Goal: Information Seeking & Learning: Learn about a topic

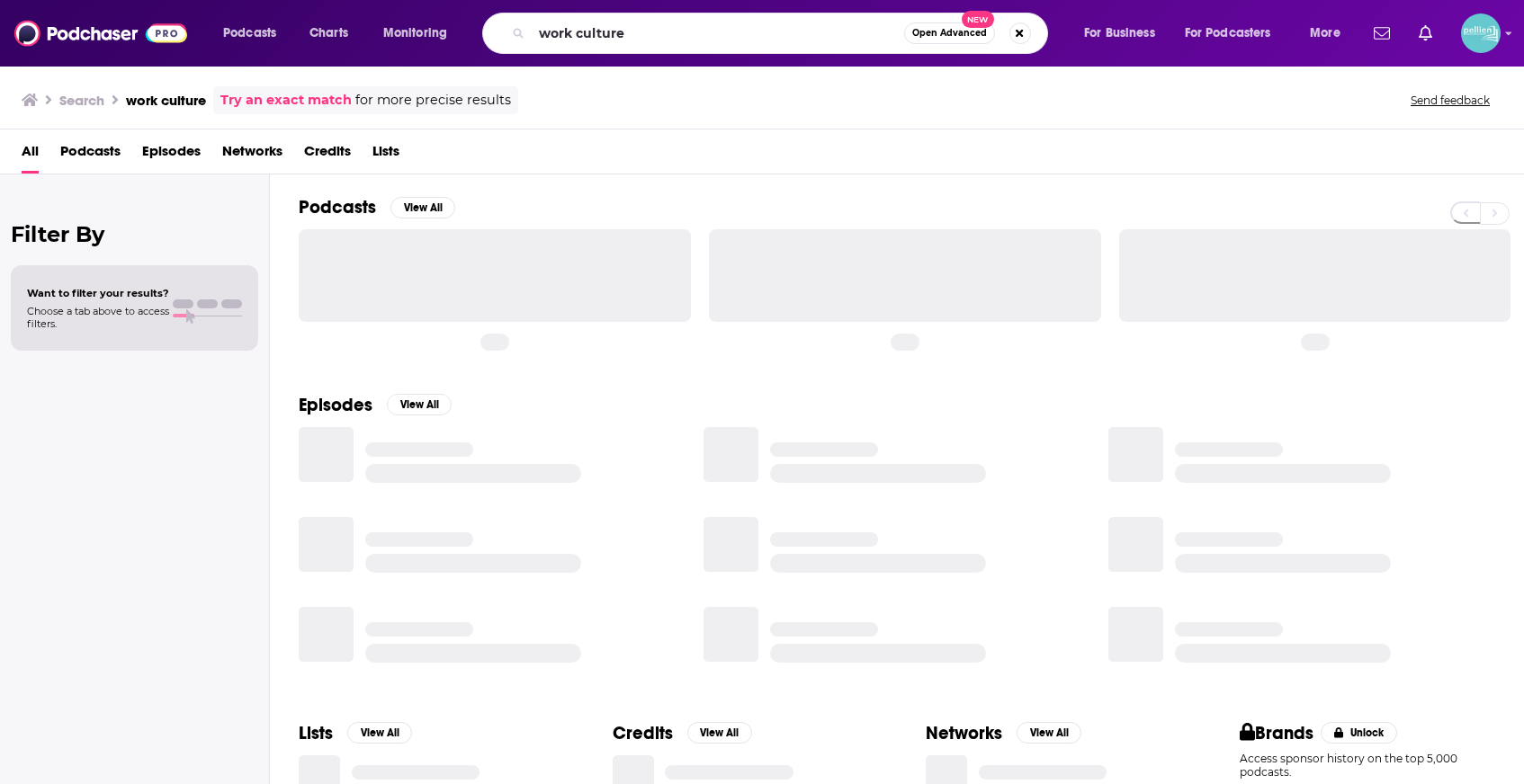
click at [632, 44] on input "work culture" at bounding box center [717, 33] width 372 height 29
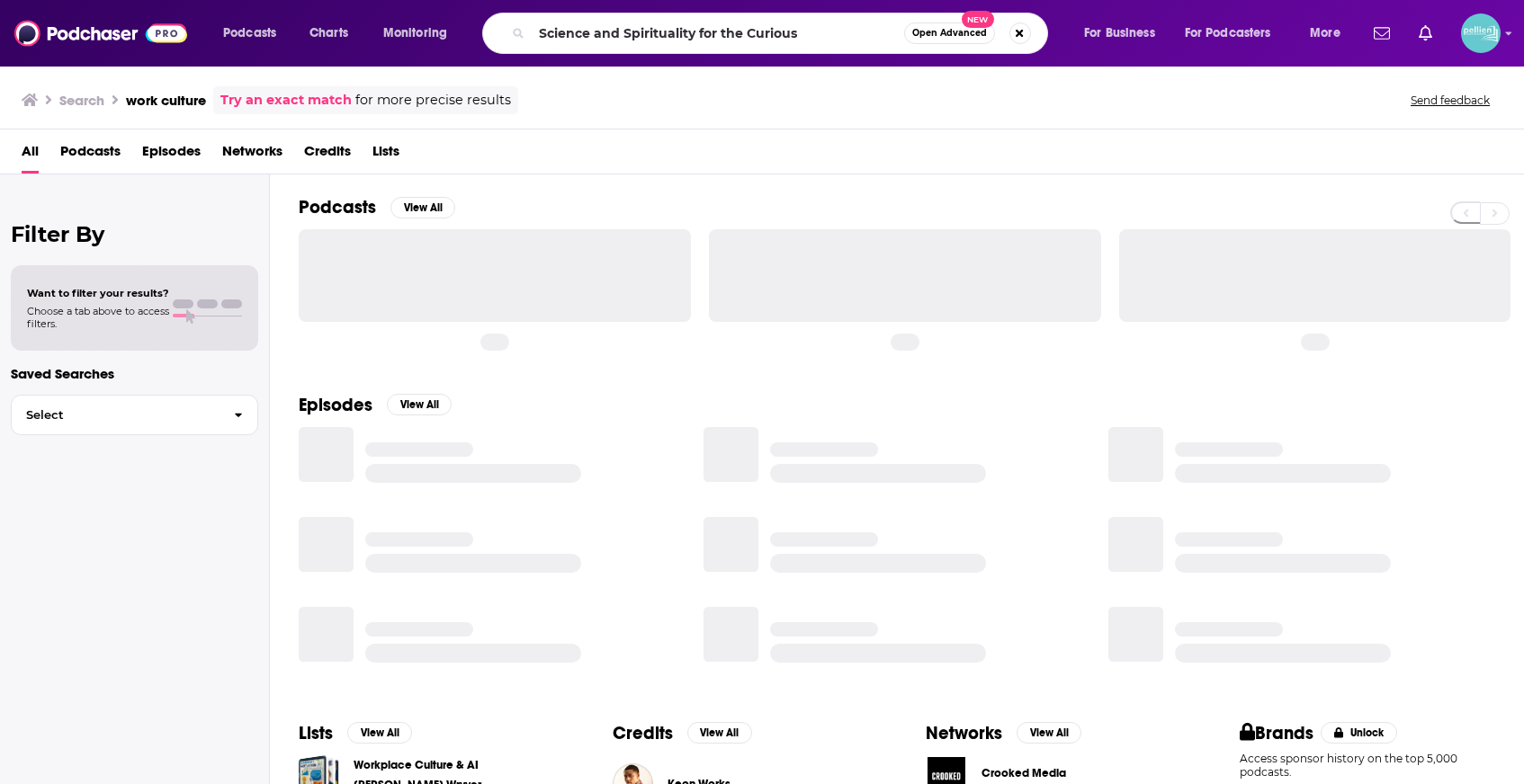
type input "Science and Spirituality for the Curious"
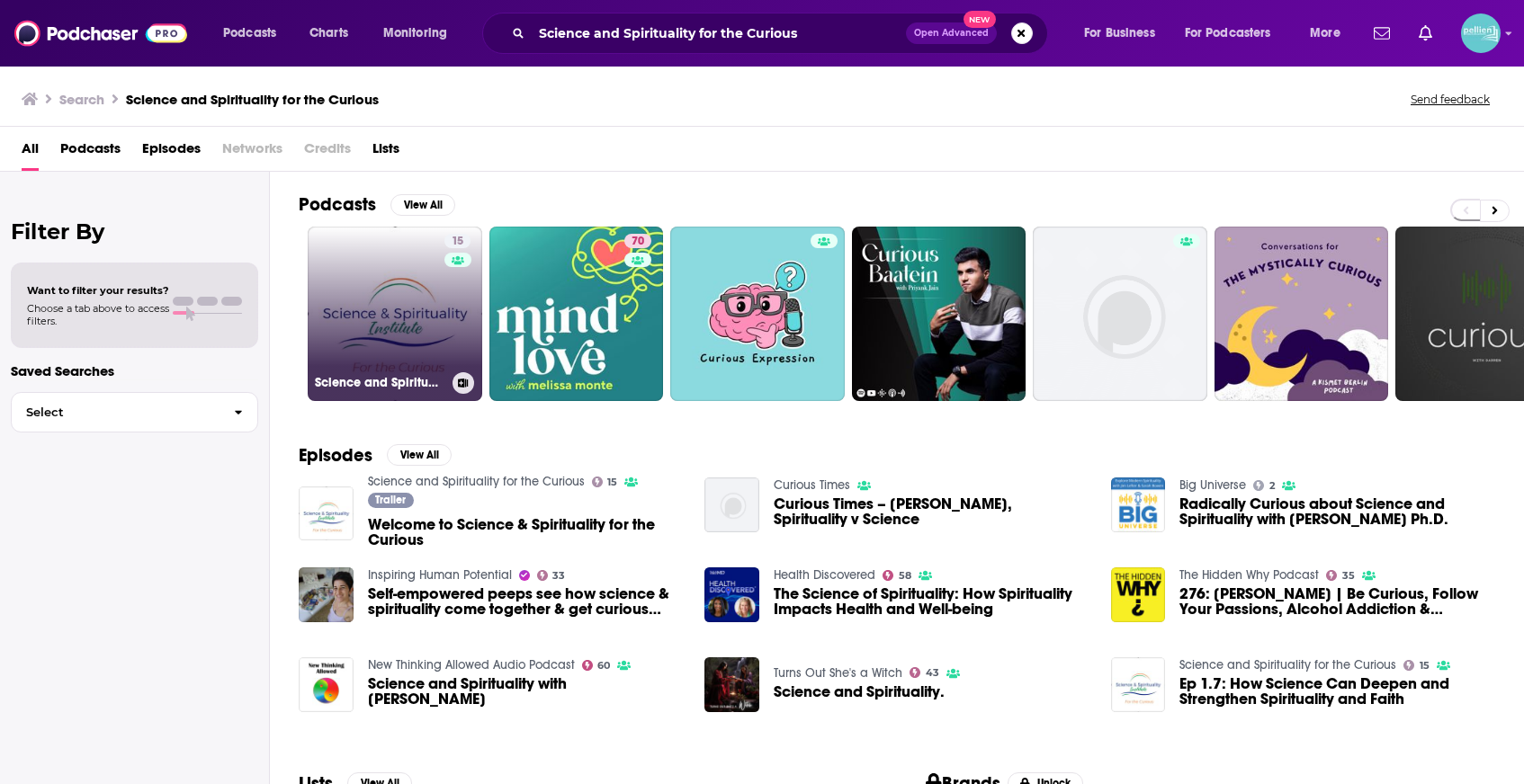
click at [353, 333] on link "15 Science and Spirituality for the Curious" at bounding box center [395, 314] width 175 height 174
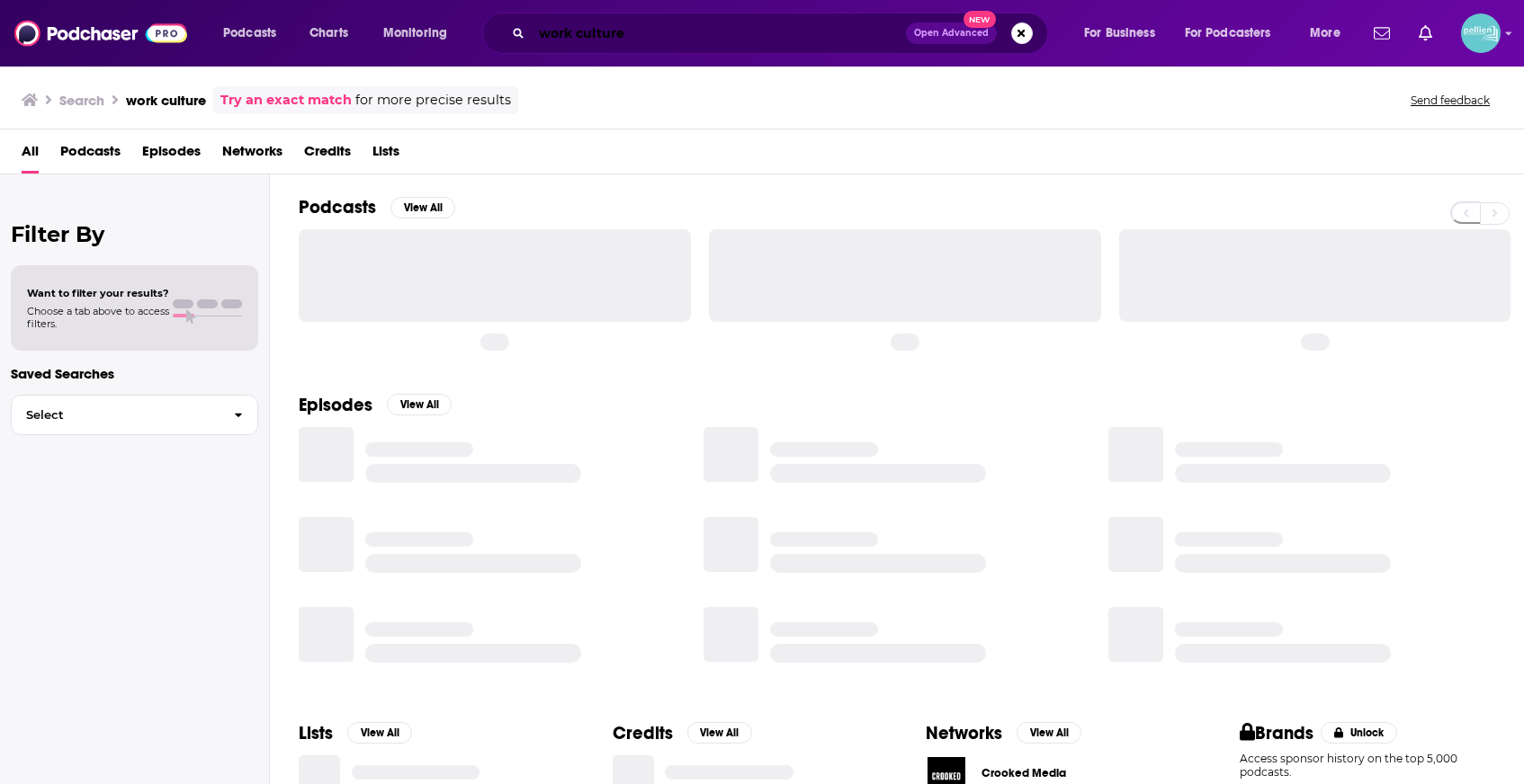
click at [867, 33] on input "work culture" at bounding box center [718, 33] width 374 height 29
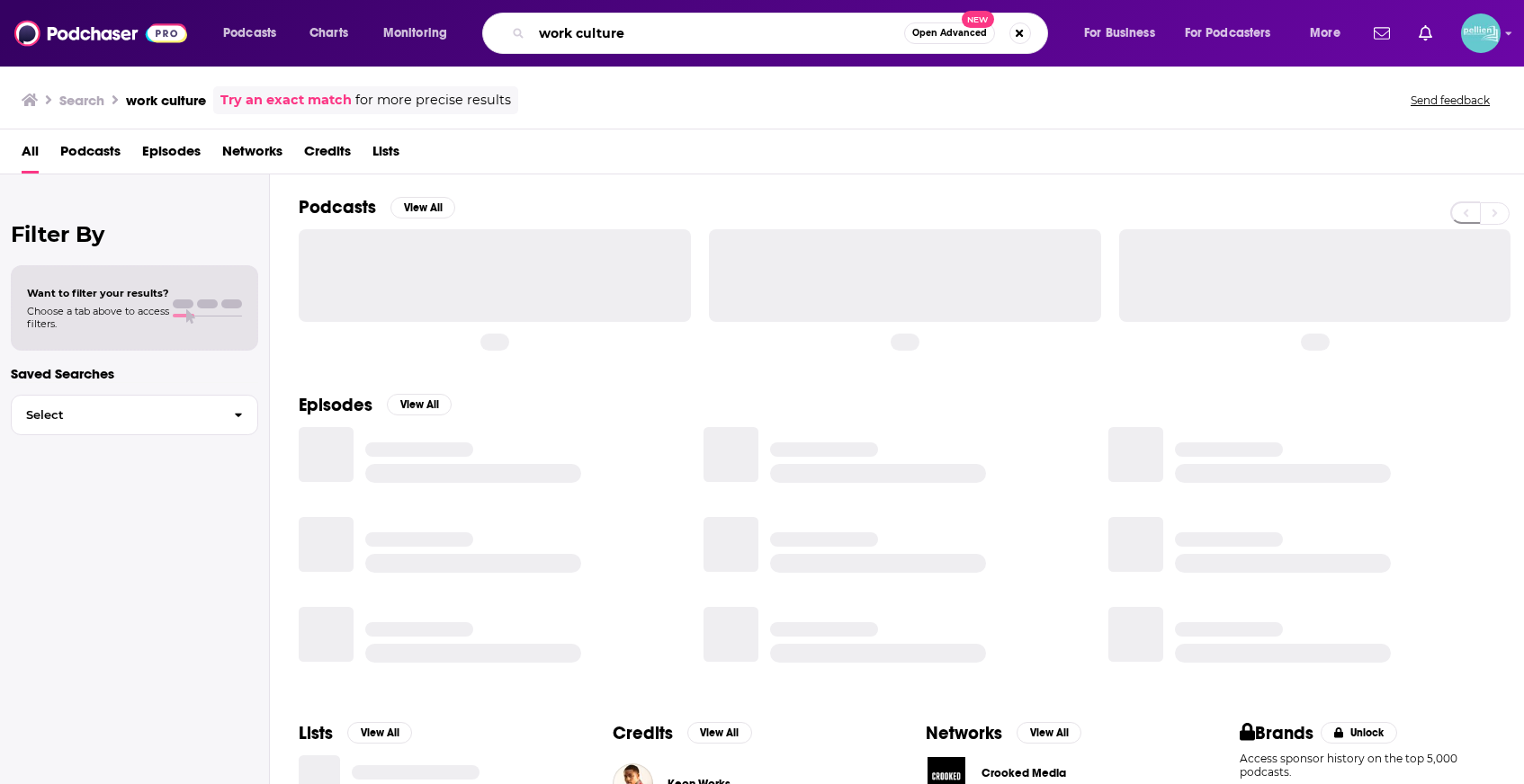
click at [867, 33] on input "work culture" at bounding box center [717, 33] width 372 height 29
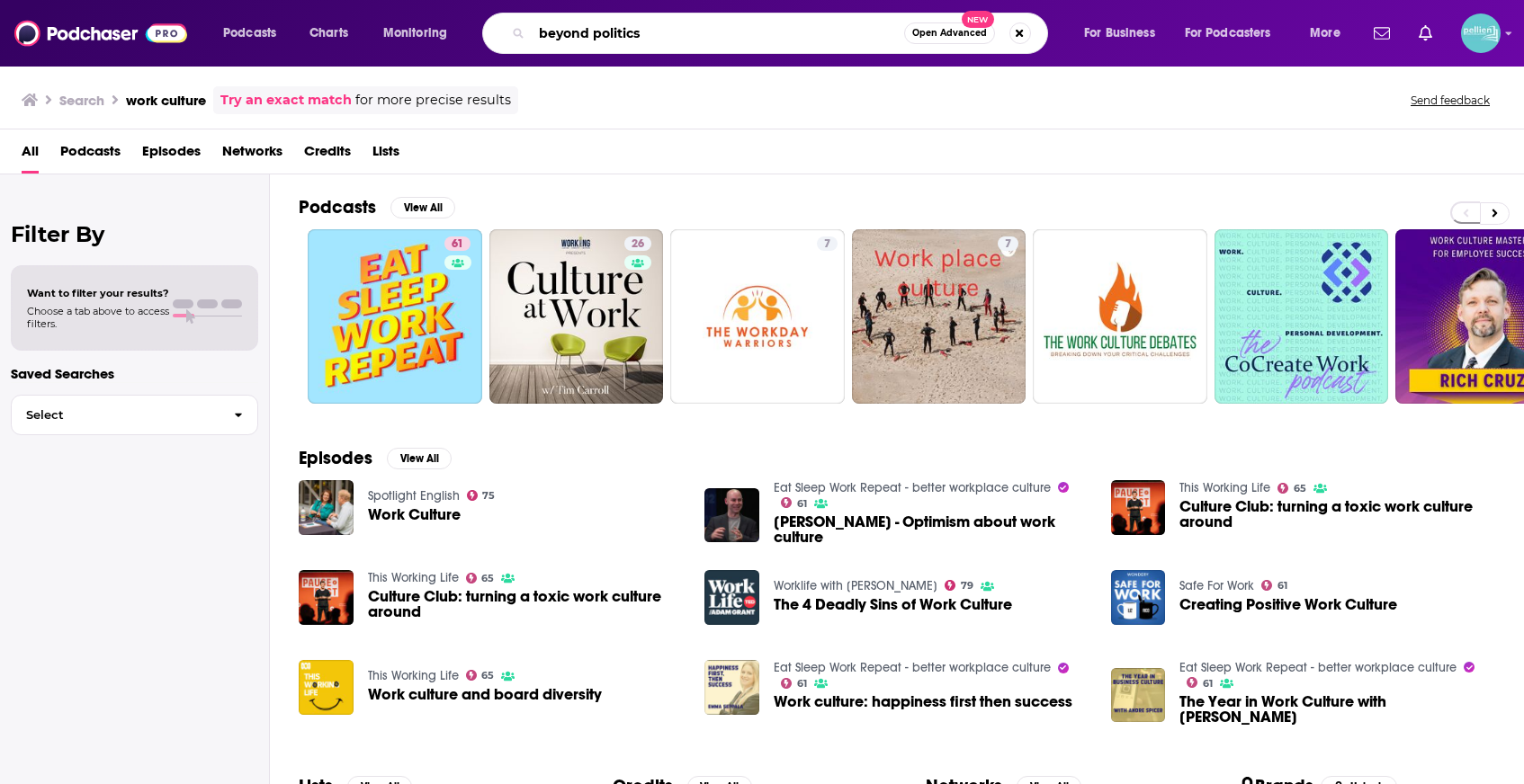
type input "beyond politics"
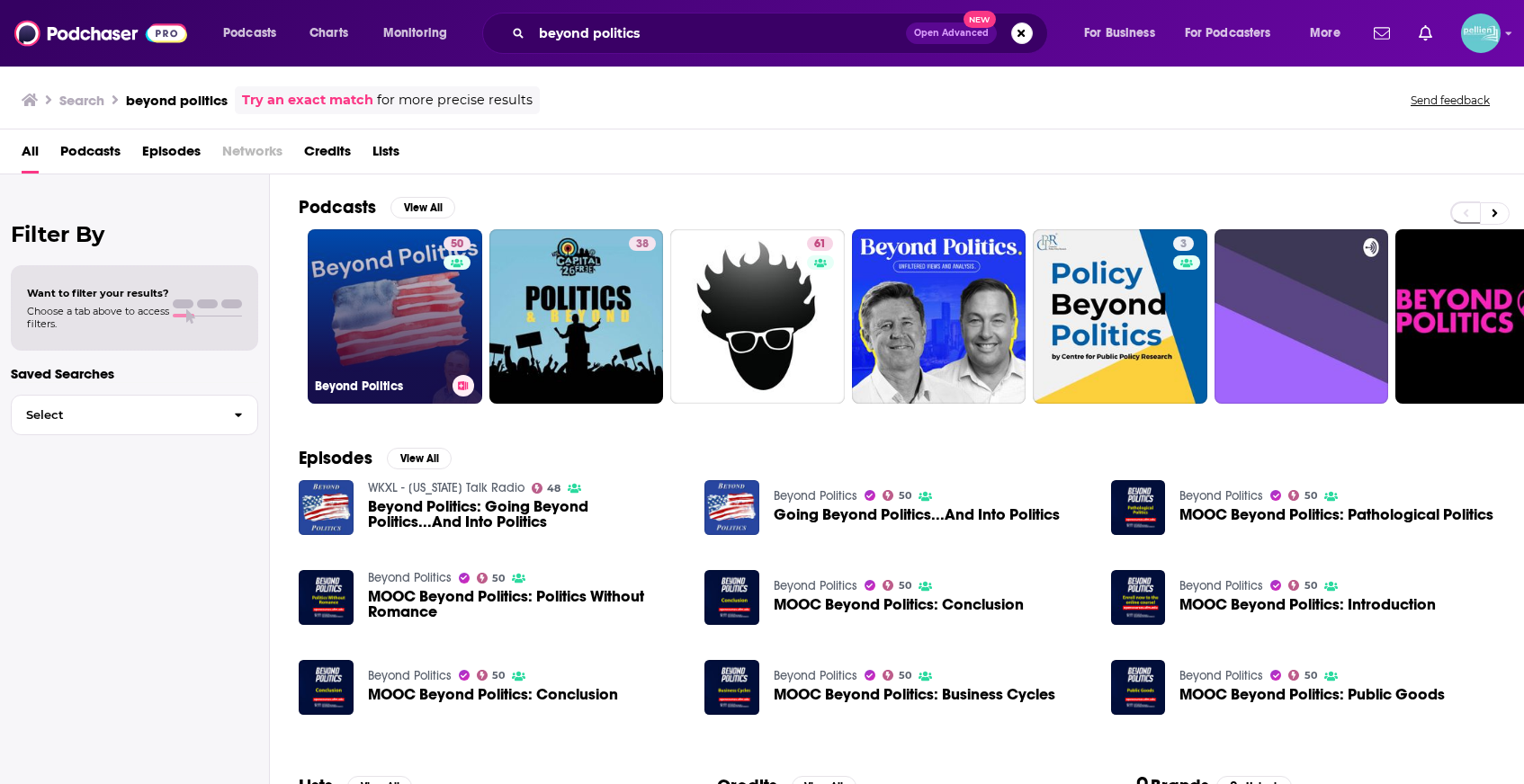
click at [379, 257] on link "50 Beyond Politics" at bounding box center [395, 317] width 175 height 174
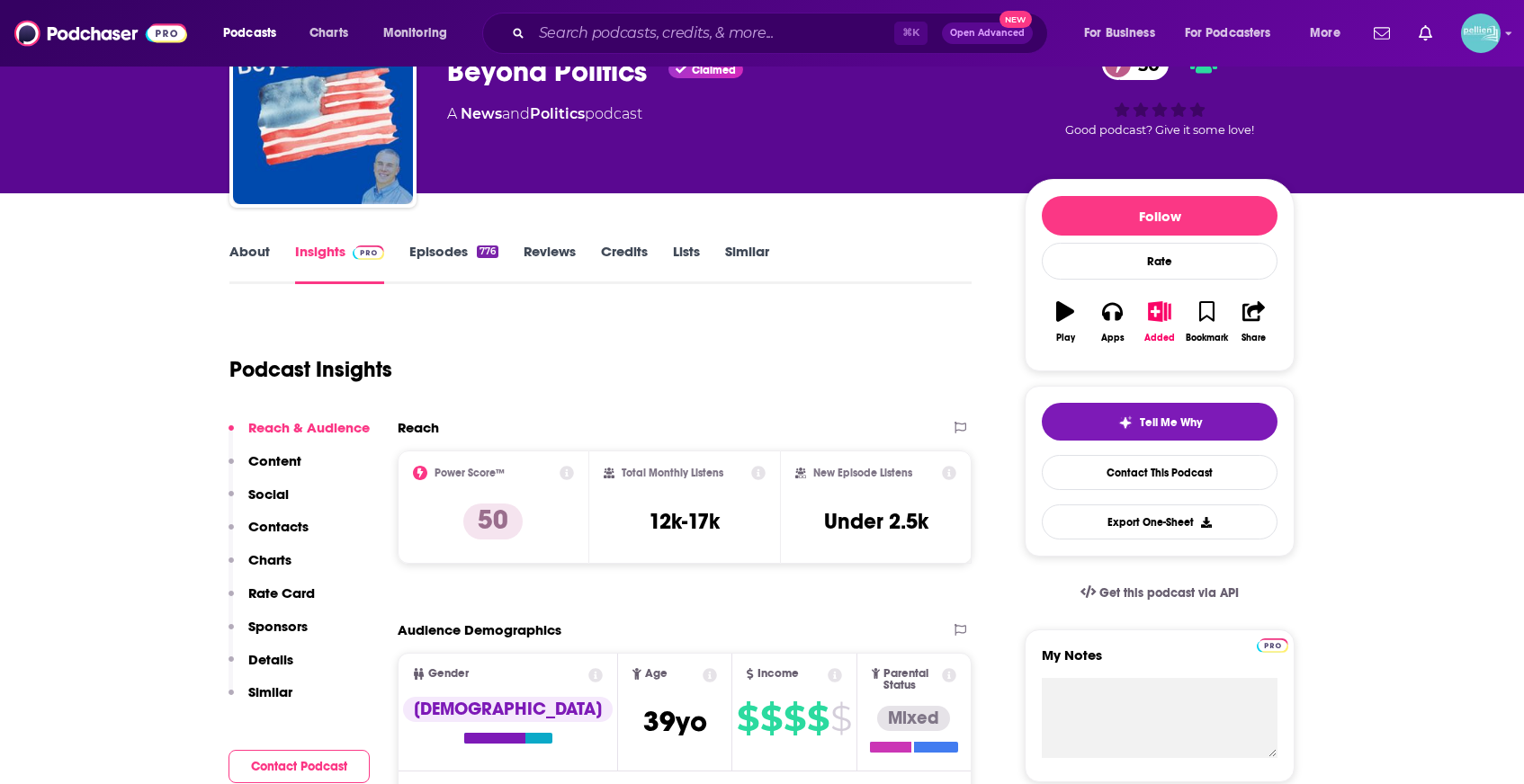
scroll to position [105, 0]
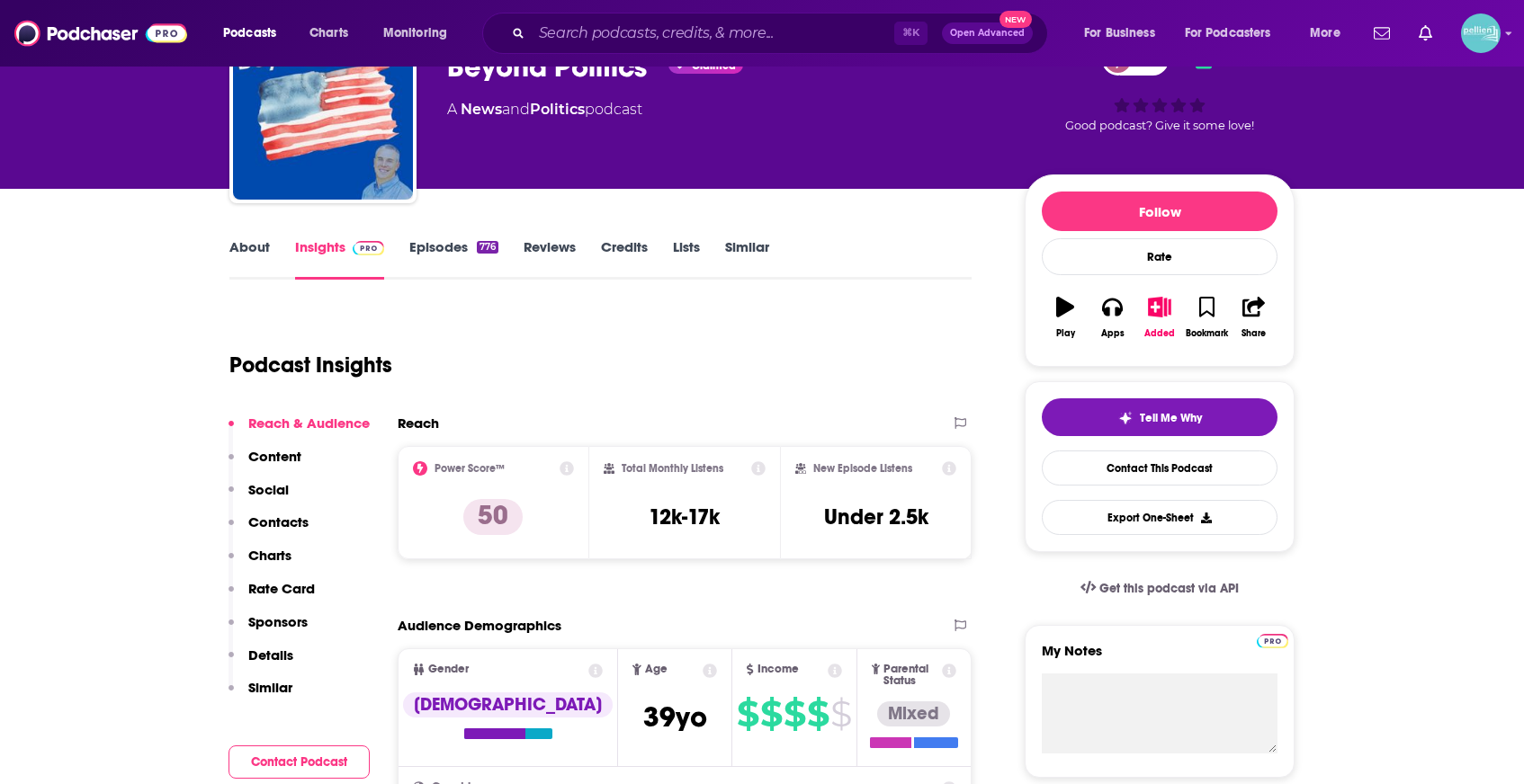
click at [243, 248] on link "About" at bounding box center [250, 259] width 41 height 42
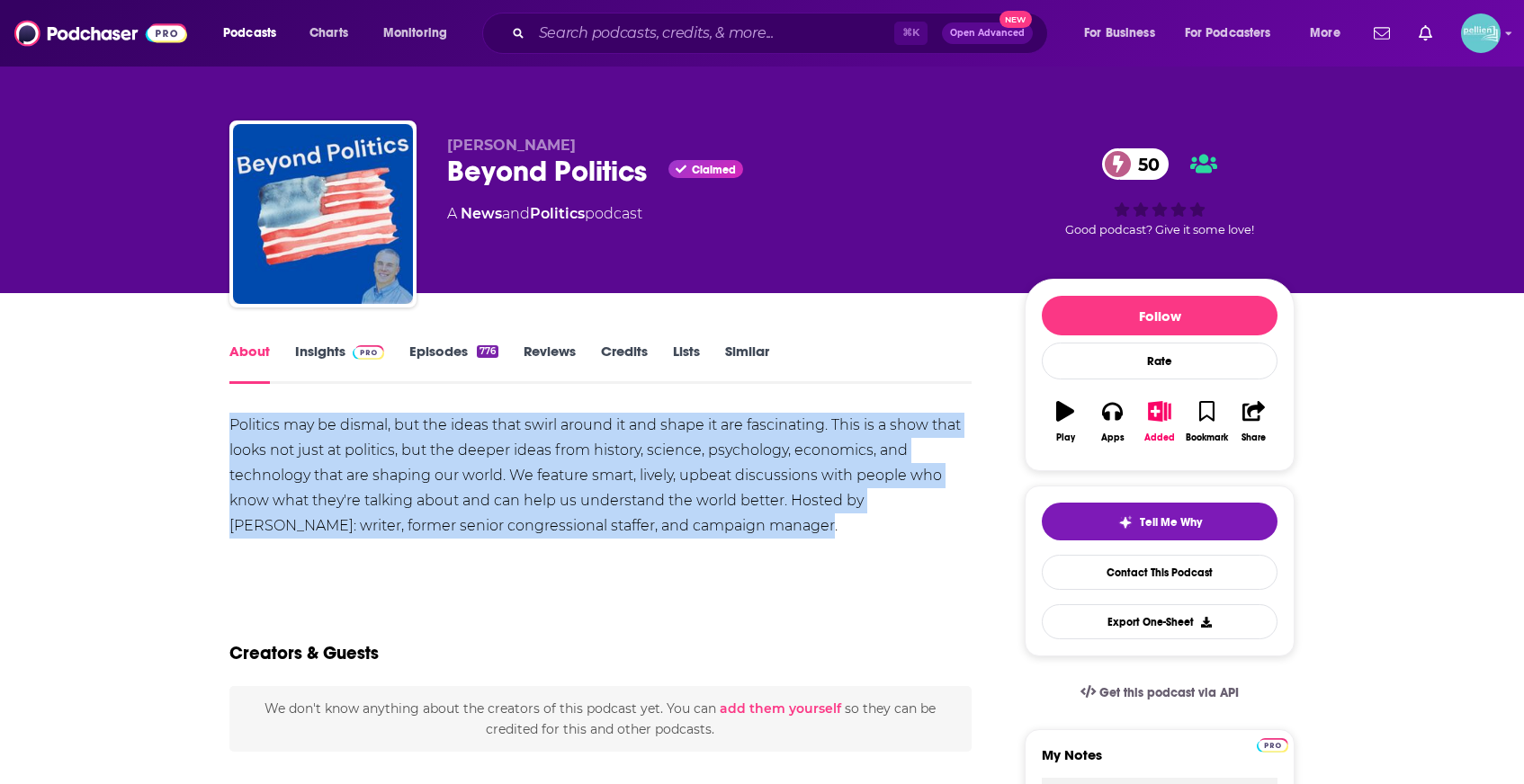
drag, startPoint x: 708, startPoint y: 529, endPoint x: 225, endPoint y: 426, distance: 493.9
copy div "Politics may be dismal, but the ideas that swirl around it and shape it are fas…"
click at [331, 361] on link "Insights" at bounding box center [339, 363] width 89 height 42
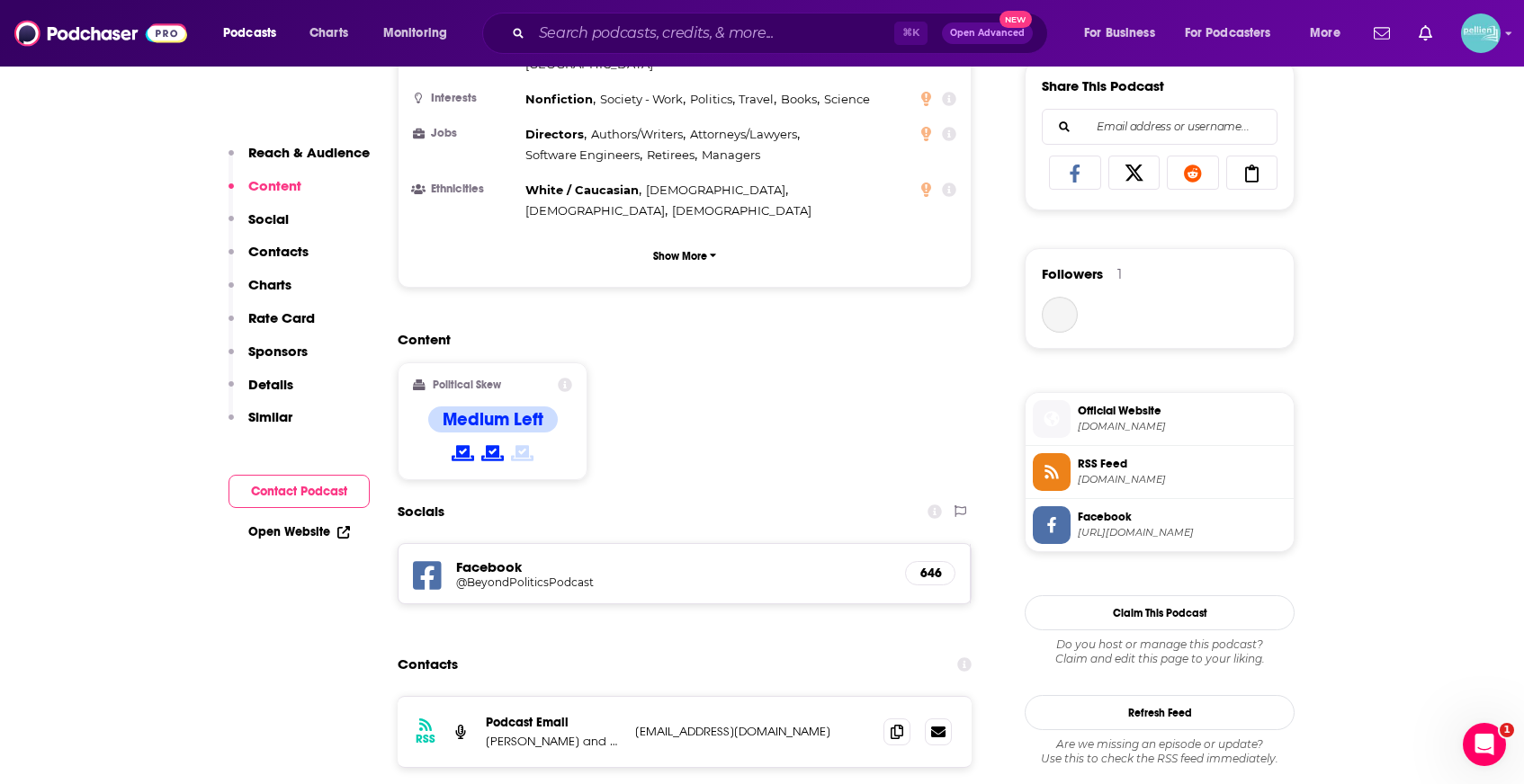
scroll to position [1193, 0]
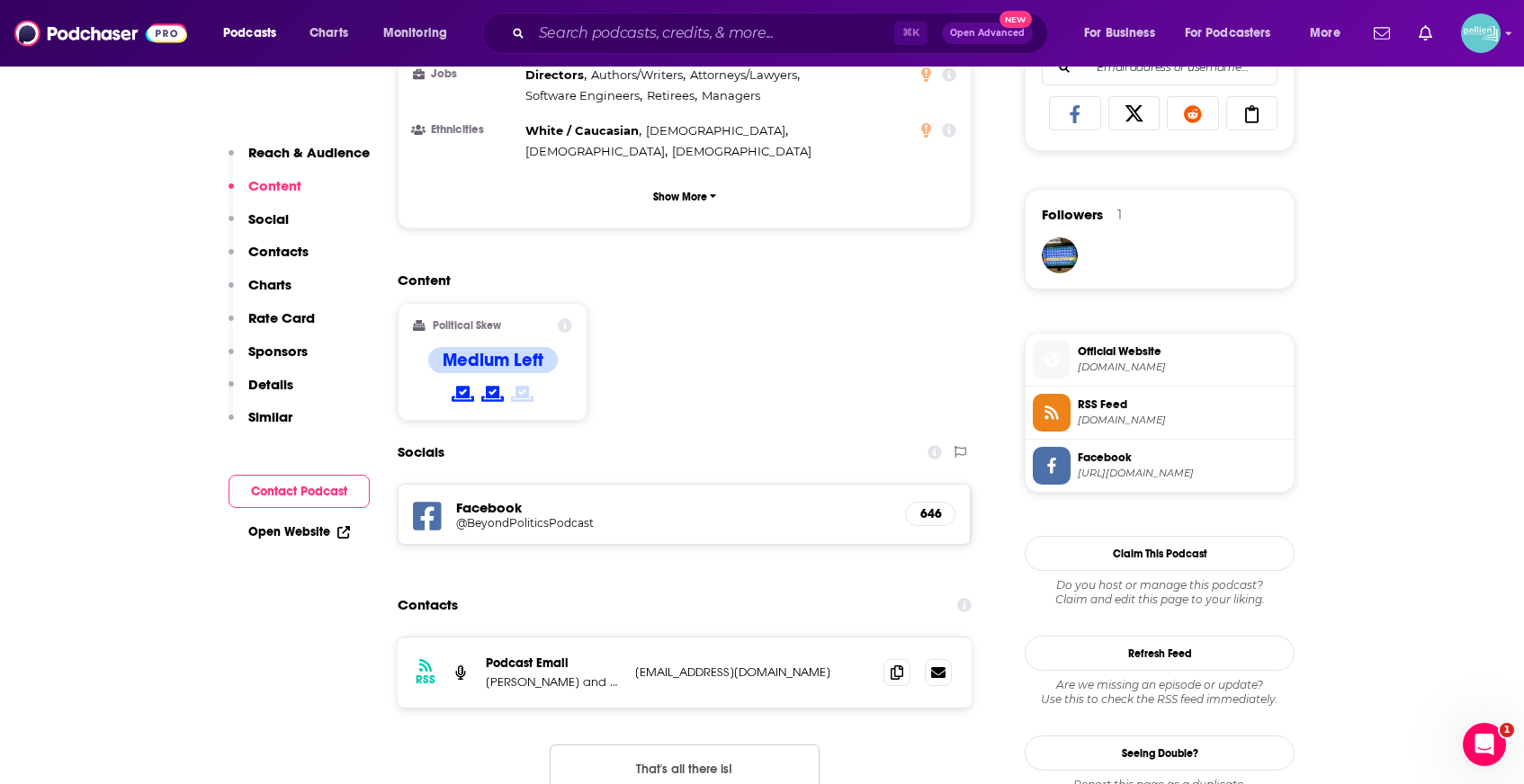
click at [315, 537] on link "Open Website" at bounding box center [299, 532] width 102 height 16
